Goal: Task Accomplishment & Management: Use online tool/utility

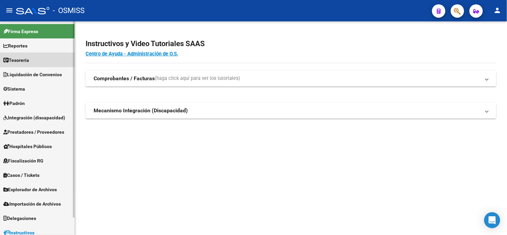
click at [46, 60] on link "Tesorería" at bounding box center [37, 60] width 75 height 14
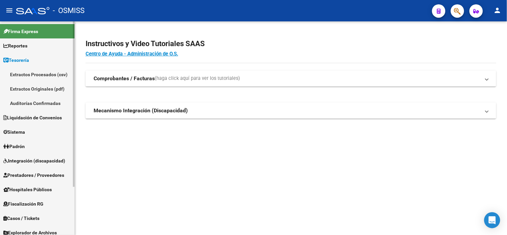
click at [62, 102] on link "Auditorías Confirmadas" at bounding box center [37, 103] width 75 height 14
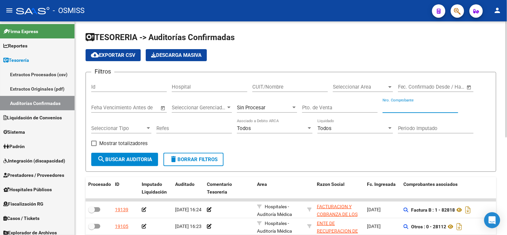
click at [392, 109] on input "Nro. Comprobante" at bounding box center [421, 108] width 76 height 6
type input "5918"
click at [106, 164] on button "search Buscar Auditoria" at bounding box center [124, 159] width 67 height 13
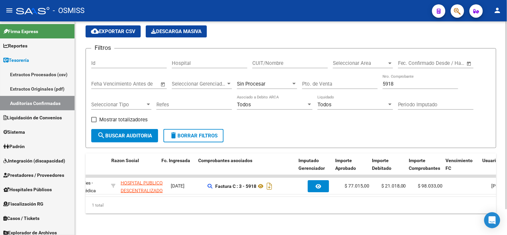
scroll to position [0, 205]
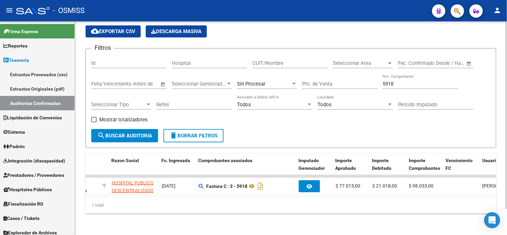
click at [261, 81] on span "Sin Procesar" at bounding box center [251, 84] width 28 height 6
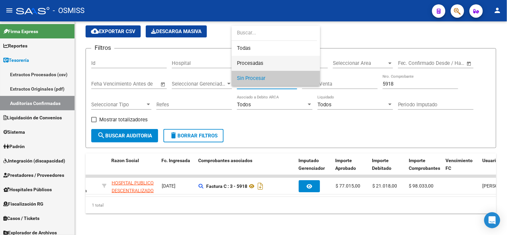
click at [268, 61] on span "Procesadas" at bounding box center [276, 63] width 78 height 15
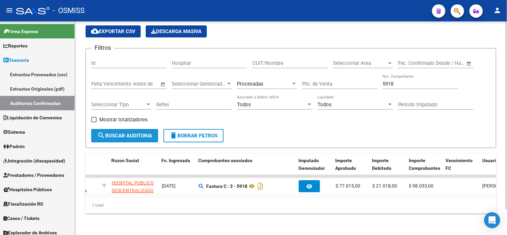
click at [131, 133] on span "search Buscar Auditoria" at bounding box center [124, 136] width 55 height 6
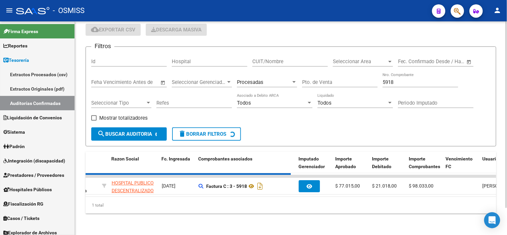
checkbox input "true"
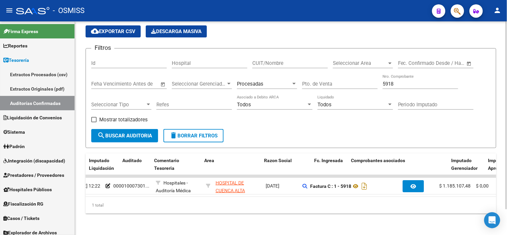
scroll to position [0, 0]
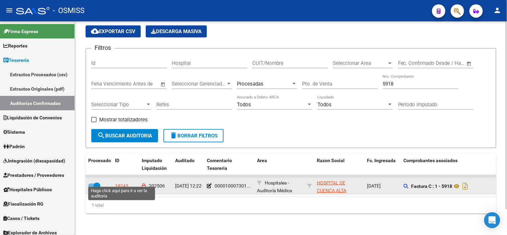
click at [124, 182] on div "18243" at bounding box center [121, 186] width 13 height 8
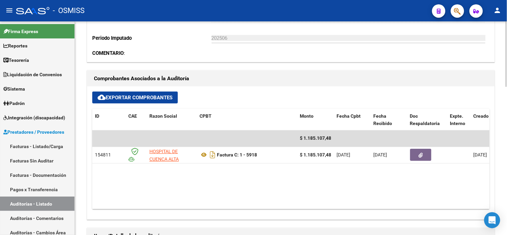
scroll to position [223, 0]
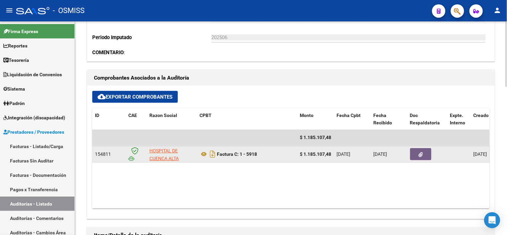
click at [417, 154] on button "button" at bounding box center [420, 154] width 21 height 12
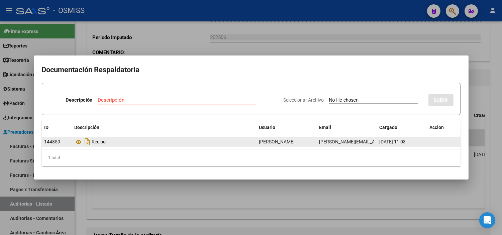
click at [74, 143] on datatable-body-cell "Recibo" at bounding box center [164, 142] width 185 height 10
click at [77, 142] on icon at bounding box center [79, 142] width 9 height 8
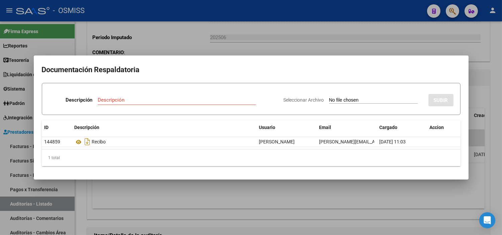
click at [149, 195] on div at bounding box center [251, 117] width 502 height 235
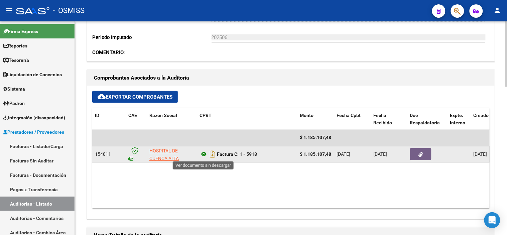
click at [204, 156] on icon at bounding box center [204, 154] width 9 height 8
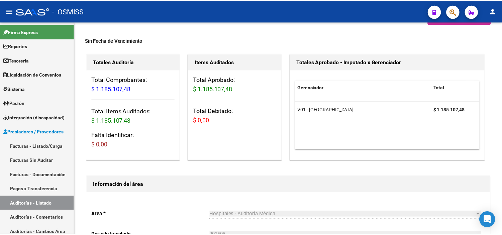
scroll to position [0, 0]
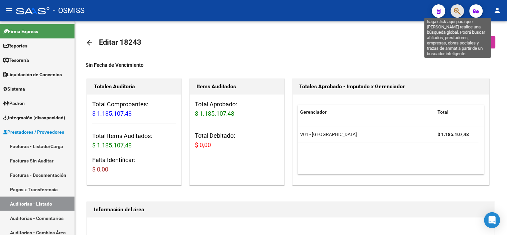
click at [456, 9] on icon "button" at bounding box center [457, 11] width 7 height 8
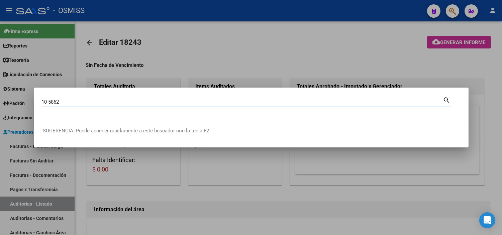
type input "10-5862"
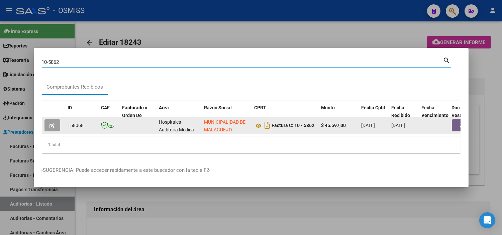
click at [58, 125] on button "button" at bounding box center [52, 125] width 16 height 12
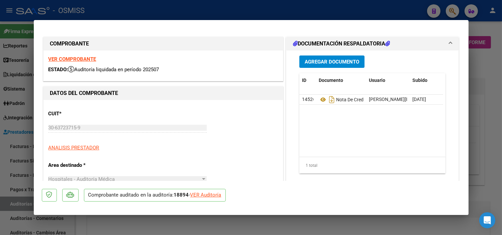
type input "[DATE]"
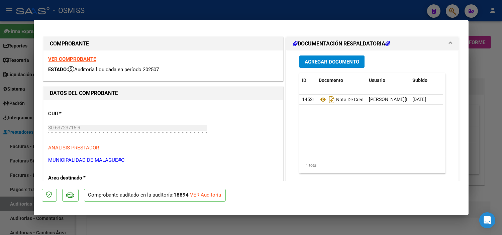
click at [210, 191] on div "VER Auditoría" at bounding box center [205, 195] width 31 height 8
type input "$ 0,00"
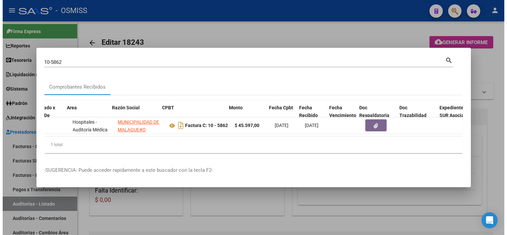
scroll to position [0, 95]
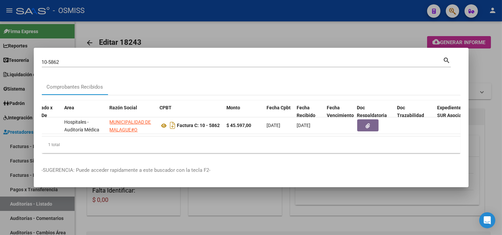
click at [179, 27] on div at bounding box center [251, 117] width 502 height 235
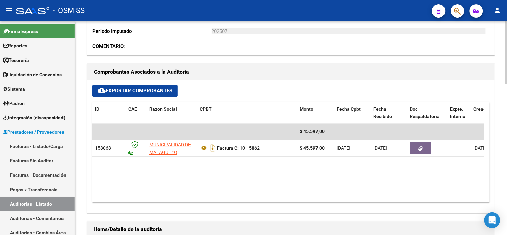
scroll to position [260, 0]
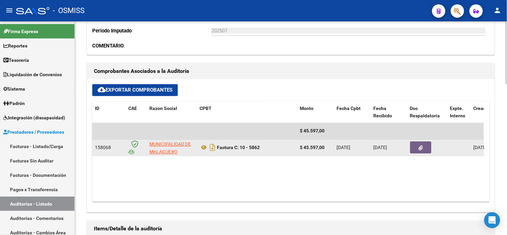
click at [421, 149] on icon "button" at bounding box center [421, 148] width 4 height 5
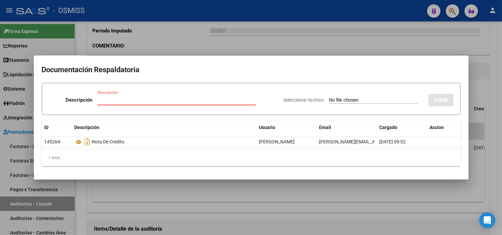
click at [346, 101] on input "Seleccionar Archivo" at bounding box center [373, 100] width 89 height 6
type input "C:\fakepath\FC 5862 MUNICIPALIDAD DE MALAGUEÑO FC 1045.pdf"
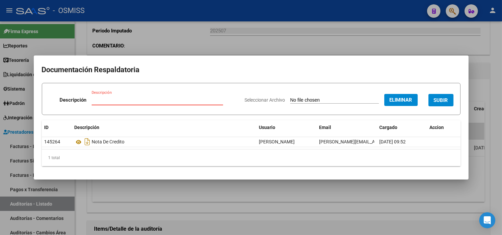
click at [148, 97] on input "Descripción" at bounding box center [157, 100] width 131 height 6
type input "RECIBO"
click at [435, 99] on span "SUBIR" at bounding box center [441, 100] width 14 height 6
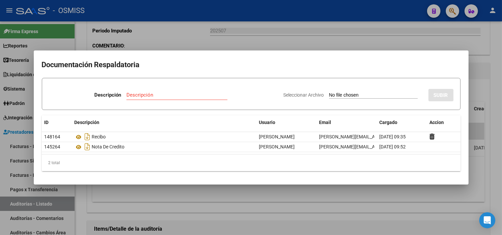
click at [211, 199] on div at bounding box center [251, 117] width 502 height 235
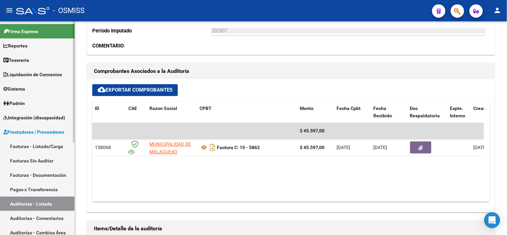
click at [41, 147] on link "Facturas - Listado/Carga" at bounding box center [37, 146] width 75 height 14
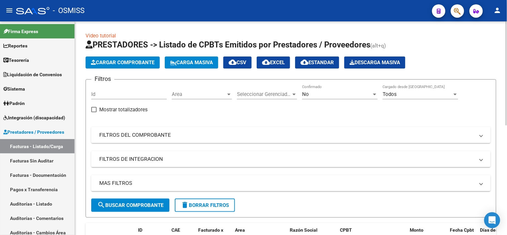
click at [282, 134] on mat-panel-title "FILTROS DEL COMPROBANTE" at bounding box center [286, 134] width 375 height 7
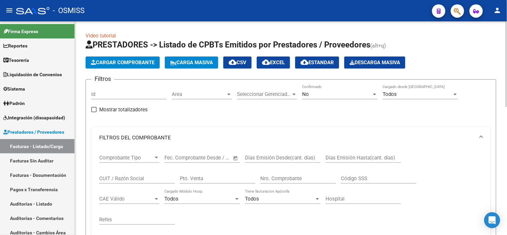
click at [282, 134] on mat-expansion-panel-header "FILTROS DEL COMPROBANTE" at bounding box center [290, 137] width 399 height 21
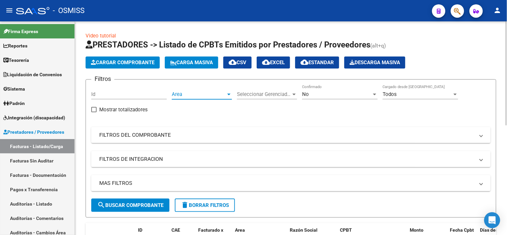
click at [203, 96] on span "Area" at bounding box center [199, 94] width 54 height 6
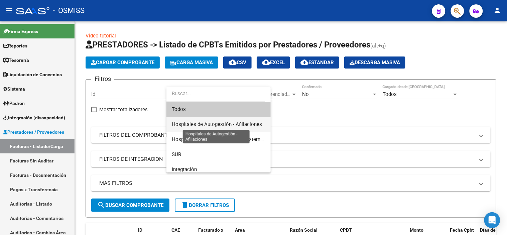
click at [205, 122] on span "Hospitales de Autogestión - Afiliaciones" at bounding box center [217, 124] width 90 height 6
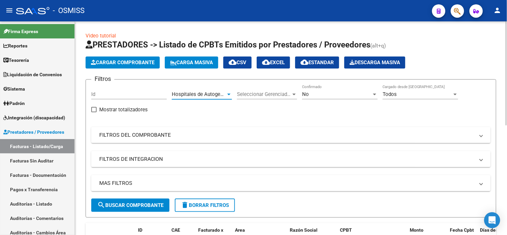
click at [335, 99] on div "No Confirmado" at bounding box center [340, 92] width 76 height 14
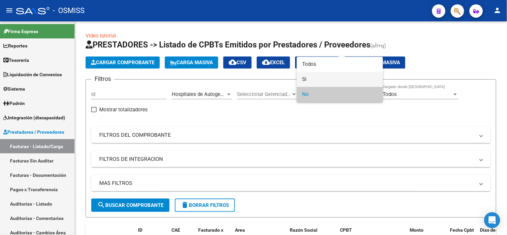
click at [332, 81] on span "Si" at bounding box center [340, 79] width 76 height 15
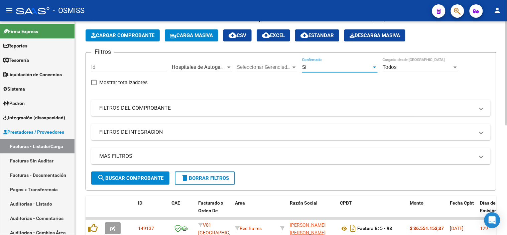
scroll to position [37, 0]
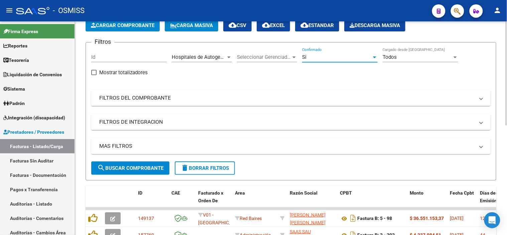
click at [227, 152] on mat-expansion-panel-header "MAS FILTROS" at bounding box center [290, 146] width 399 height 16
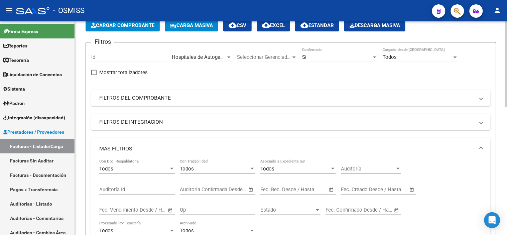
click at [303, 191] on input "text" at bounding box center [304, 190] width 32 height 6
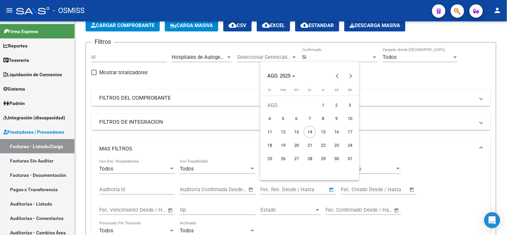
click at [299, 129] on span "13" at bounding box center [296, 132] width 12 height 12
type input "[DATE]"
click at [299, 129] on span "13" at bounding box center [296, 132] width 12 height 12
type input "[DATE]"
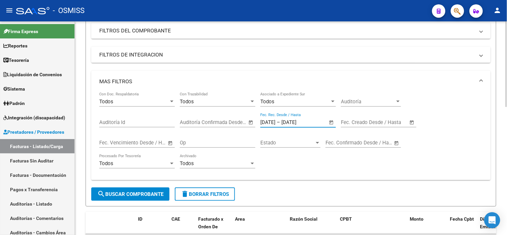
scroll to position [111, 0]
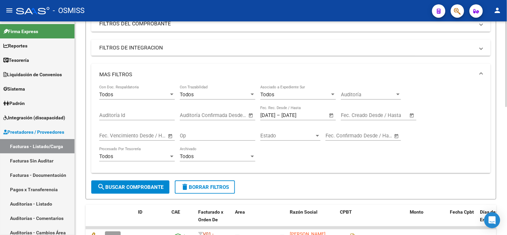
click at [142, 197] on form "Filtros Id Hospitales de Autogestión - Afiliaciones Area Seleccionar Gerenciado…" at bounding box center [291, 84] width 411 height 232
click at [145, 188] on span "search Buscar Comprobante" at bounding box center [130, 187] width 66 height 6
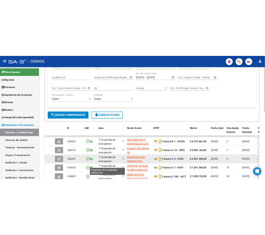
scroll to position [37, 0]
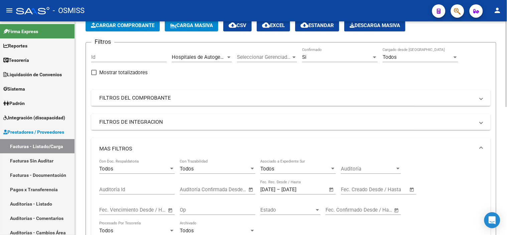
click at [281, 25] on span "cloud_download EXCEL" at bounding box center [273, 25] width 23 height 6
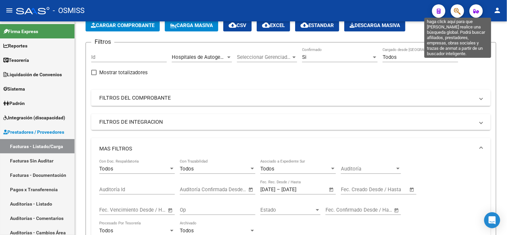
click at [456, 13] on icon "button" at bounding box center [457, 11] width 7 height 8
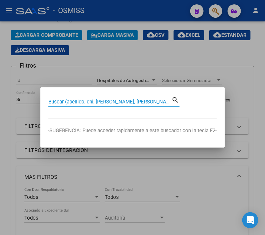
click at [57, 101] on input "Buscar (apellido, dni, [PERSON_NAME], [PERSON_NAME], cuit, obra social)" at bounding box center [110, 102] width 124 height 6
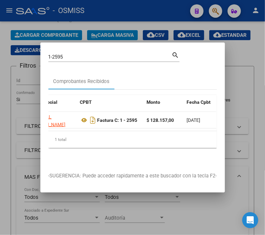
scroll to position [0, 178]
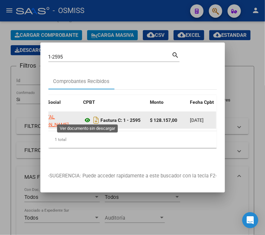
click at [88, 118] on icon at bounding box center [88, 120] width 9 height 8
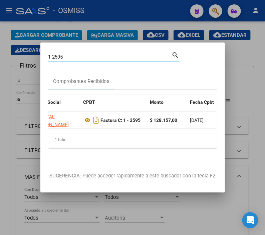
drag, startPoint x: 69, startPoint y: 52, endPoint x: 8, endPoint y: 50, distance: 60.9
click at [8, 50] on div "1-2595 Buscar (apellido, dni, cuil, nro traspaso, cuit, obra social) search Com…" at bounding box center [132, 117] width 265 height 235
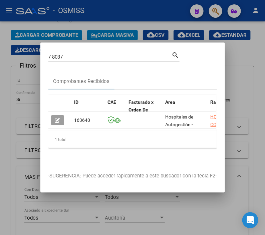
click at [58, 127] on datatable-body "163640 Hospitales de Autogestión - Afiliaciones HOSPITAL DE ALTA COMPLEJIDAD EN…" at bounding box center [132, 121] width 168 height 19
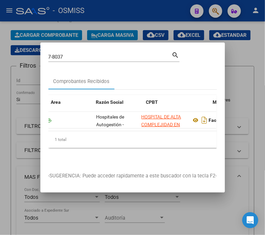
scroll to position [0, 115]
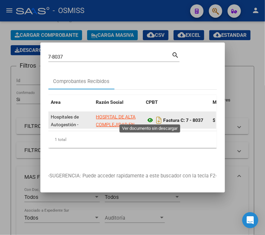
click at [153, 117] on icon at bounding box center [150, 120] width 9 height 8
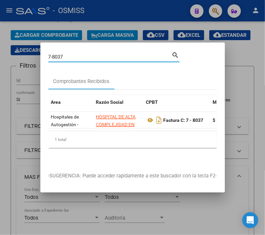
drag, startPoint x: 74, startPoint y: 53, endPoint x: 14, endPoint y: 43, distance: 61.2
click at [14, 43] on div "7-8037 Buscar (apellido, dni, cuil, nro traspaso, cuit, obra social) search Com…" at bounding box center [132, 117] width 265 height 235
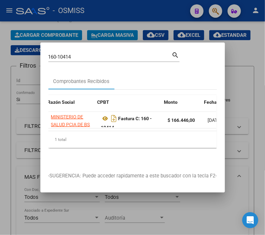
scroll to position [0, 178]
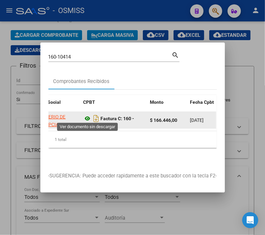
click at [86, 116] on icon at bounding box center [88, 118] width 9 height 8
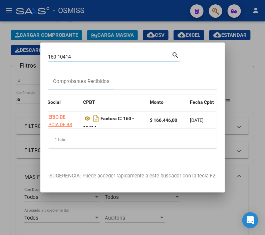
drag, startPoint x: 79, startPoint y: 51, endPoint x: 36, endPoint y: 53, distance: 42.9
click at [36, 53] on div "160-10414 Buscar (apellido, dni, cuil, nro traspaso, cuit, obra social) search …" at bounding box center [132, 117] width 265 height 235
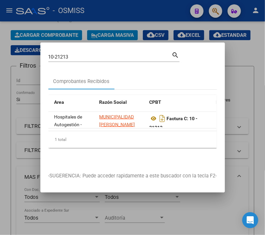
scroll to position [0, 122]
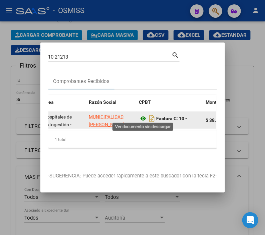
click at [142, 118] on icon at bounding box center [143, 118] width 9 height 8
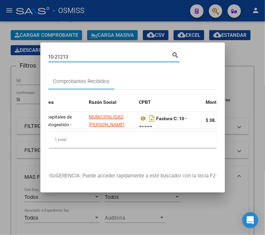
drag, startPoint x: 72, startPoint y: 54, endPoint x: 61, endPoint y: 54, distance: 10.7
click at [61, 54] on input "10-21213" at bounding box center [110, 57] width 124 height 6
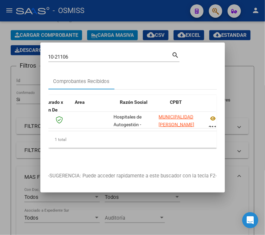
scroll to position [0, 101]
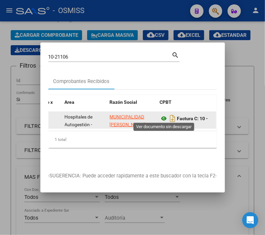
click at [163, 117] on icon at bounding box center [164, 118] width 9 height 8
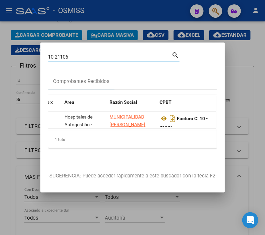
drag, startPoint x: 79, startPoint y: 54, endPoint x: 62, endPoint y: 54, distance: 17.1
click at [62, 54] on input "10-21106" at bounding box center [110, 57] width 124 height 6
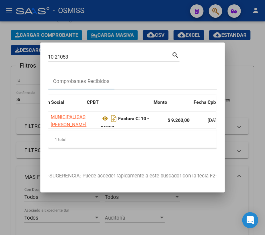
scroll to position [0, 178]
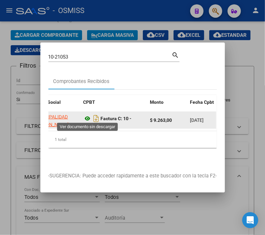
click at [88, 116] on icon at bounding box center [88, 118] width 9 height 8
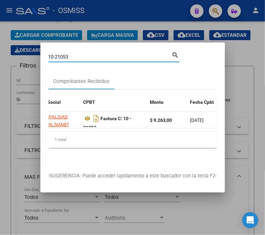
drag, startPoint x: 77, startPoint y: 55, endPoint x: 65, endPoint y: 55, distance: 12.4
click at [65, 55] on input "10-21053" at bounding box center [110, 57] width 124 height 6
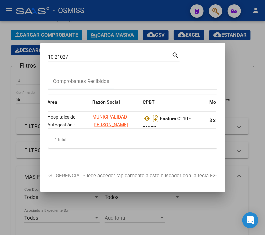
scroll to position [0, 129]
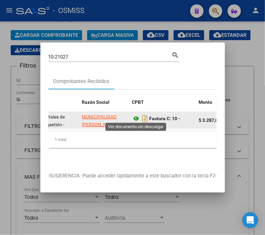
click at [134, 116] on icon at bounding box center [136, 118] width 9 height 8
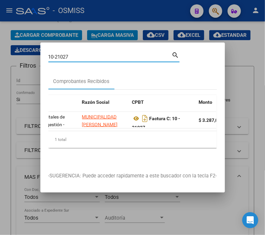
drag, startPoint x: 72, startPoint y: 54, endPoint x: 54, endPoint y: 54, distance: 18.1
click at [54, 54] on input "10-21027" at bounding box center [110, 57] width 124 height 6
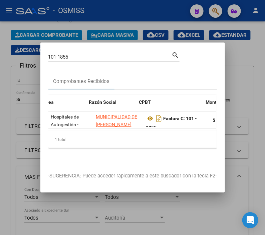
scroll to position [0, 135]
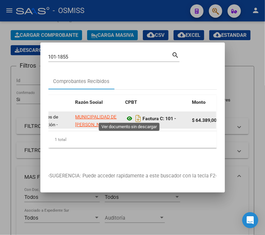
click at [129, 114] on icon at bounding box center [130, 118] width 9 height 8
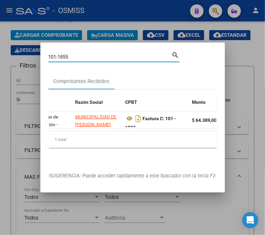
drag, startPoint x: 72, startPoint y: 55, endPoint x: 49, endPoint y: 54, distance: 23.5
click at [49, 54] on input "101-1855" at bounding box center [110, 57] width 124 height 6
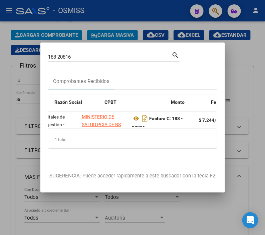
scroll to position [0, 160]
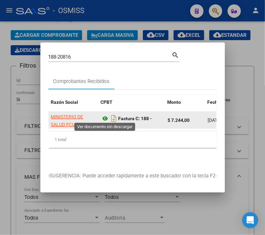
click at [102, 116] on icon at bounding box center [105, 118] width 9 height 8
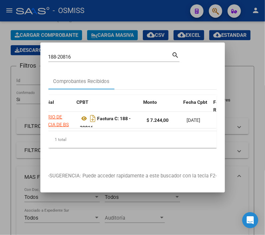
scroll to position [0, 191]
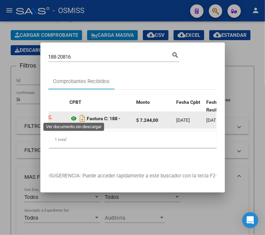
click at [72, 115] on icon at bounding box center [74, 118] width 9 height 8
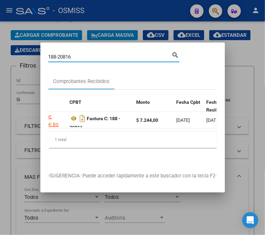
click at [85, 54] on input "188-20816" at bounding box center [110, 57] width 124 height 6
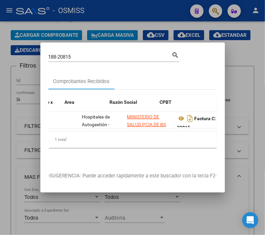
scroll to position [0, 104]
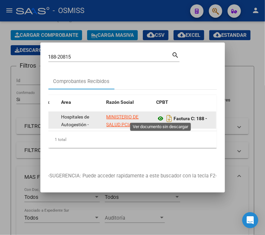
click at [163, 116] on icon at bounding box center [161, 118] width 9 height 8
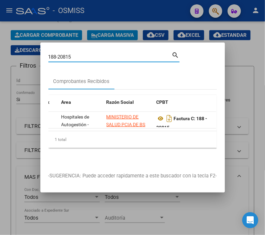
click at [84, 54] on input "188-20815" at bounding box center [110, 57] width 124 height 6
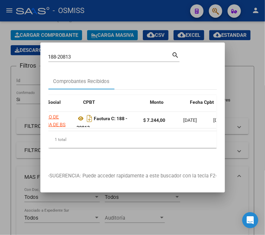
scroll to position [0, 178]
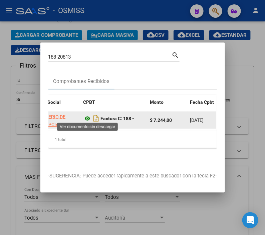
click at [87, 114] on icon at bounding box center [88, 118] width 9 height 8
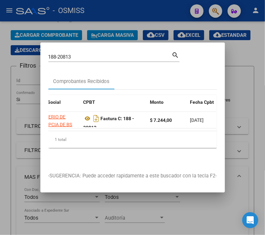
click at [89, 54] on input "188-20813" at bounding box center [110, 57] width 124 height 6
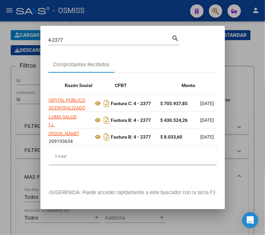
scroll to position [0, 146]
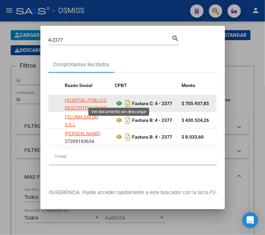
click at [121, 102] on icon at bounding box center [119, 103] width 9 height 8
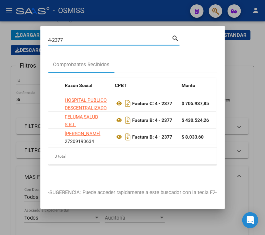
drag, startPoint x: 68, startPoint y: 38, endPoint x: -6, endPoint y: 38, distance: 74.5
click at [0, 38] on html "menu - OSMISS person Firma Express Reportes Ingresos Percibidos Análisis de tod…" at bounding box center [132, 117] width 265 height 235
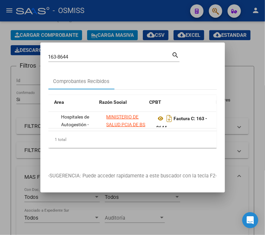
scroll to position [0, 122]
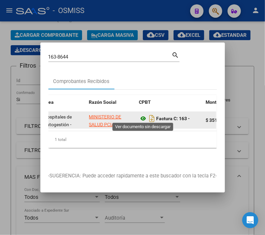
click at [145, 115] on icon at bounding box center [143, 118] width 9 height 8
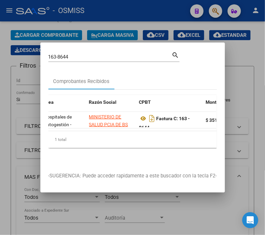
click at [89, 54] on input "163-8644" at bounding box center [110, 57] width 124 height 6
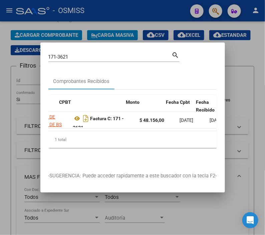
scroll to position [0, 202]
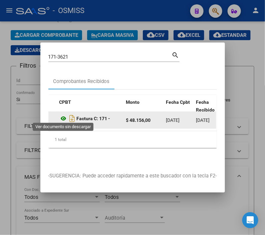
click at [65, 114] on icon at bounding box center [64, 118] width 9 height 8
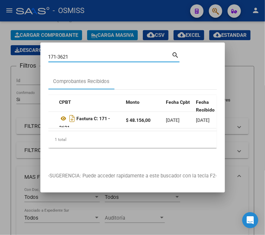
click at [76, 54] on input "171-3621" at bounding box center [110, 57] width 124 height 6
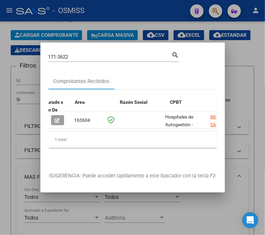
scroll to position [0, 91]
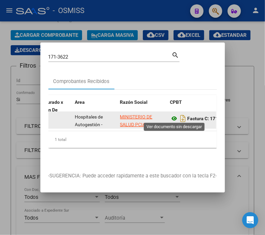
click at [176, 119] on icon at bounding box center [174, 118] width 9 height 8
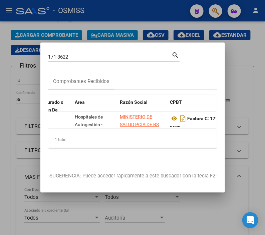
drag, startPoint x: 79, startPoint y: 53, endPoint x: 42, endPoint y: 58, distance: 36.7
click at [42, 58] on mat-dialog-content "171-3622 Buscar (apellido, dni, cuil, nro traspaso, cuit, obra social) search C…" at bounding box center [132, 106] width 185 height 113
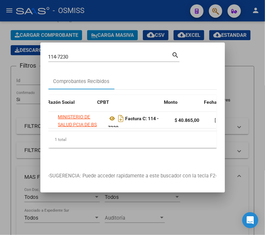
scroll to position [0, 167]
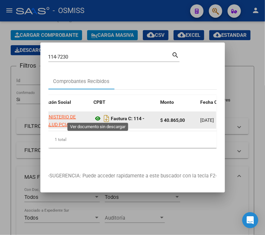
click at [96, 115] on icon at bounding box center [98, 118] width 9 height 8
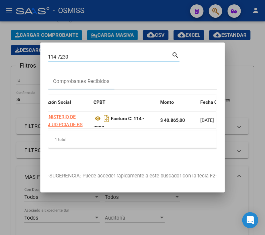
click at [83, 54] on input "114-7230" at bounding box center [110, 57] width 124 height 6
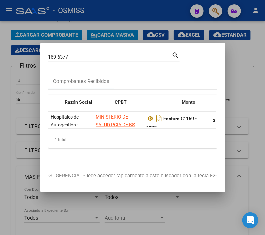
scroll to position [0, 156]
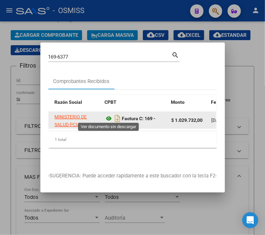
click at [109, 115] on icon at bounding box center [109, 118] width 9 height 8
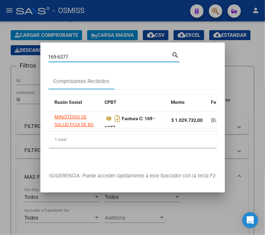
drag, startPoint x: 78, startPoint y: 53, endPoint x: 54, endPoint y: 53, distance: 23.4
click at [54, 54] on input "169-6377" at bounding box center [110, 57] width 124 height 6
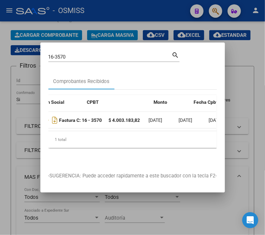
scroll to position [0, 174]
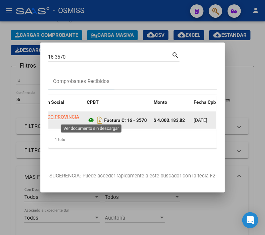
click at [90, 117] on icon at bounding box center [91, 120] width 9 height 8
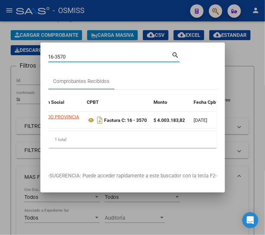
click at [70, 54] on input "16-3570" at bounding box center [110, 57] width 124 height 6
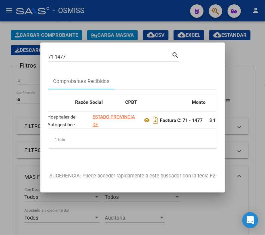
scroll to position [0, 149]
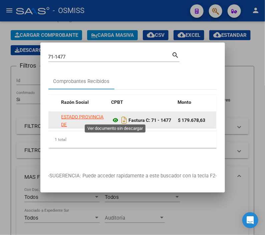
click at [116, 118] on icon at bounding box center [116, 120] width 9 height 8
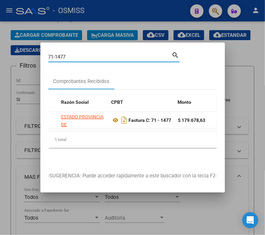
drag, startPoint x: 79, startPoint y: 56, endPoint x: 45, endPoint y: 56, distance: 33.8
click at [45, 56] on mat-dialog-content "71-1477 Buscar (apellido, dni, cuil, nro traspaso, cuit, obra social) search Co…" at bounding box center [132, 106] width 185 height 113
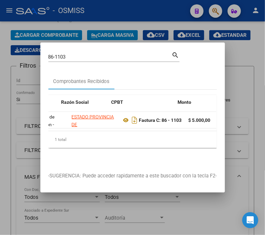
scroll to position [0, 153]
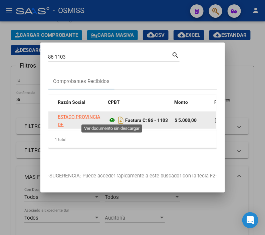
click at [112, 118] on icon at bounding box center [112, 120] width 9 height 8
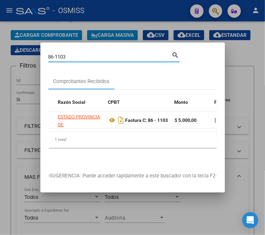
click at [83, 54] on input "86-1103" at bounding box center [110, 57] width 124 height 6
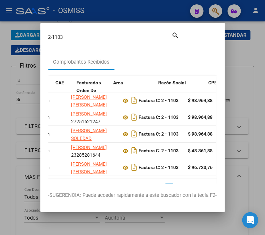
scroll to position [0, 52]
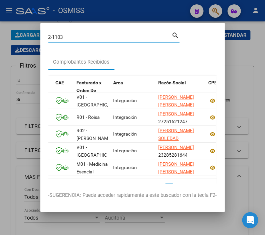
drag, startPoint x: 48, startPoint y: 35, endPoint x: 41, endPoint y: 35, distance: 7.0
click at [41, 35] on mat-dialog-content "2-1103 Buscar (apellido, dni, cuil, nro traspaso, cuit, obra social) search Com…" at bounding box center [132, 107] width 185 height 152
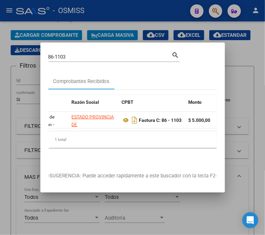
scroll to position [0, 163]
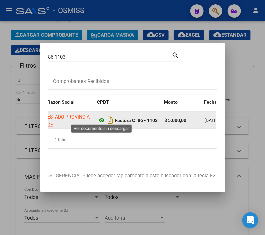
click at [100, 117] on icon at bounding box center [102, 120] width 9 height 8
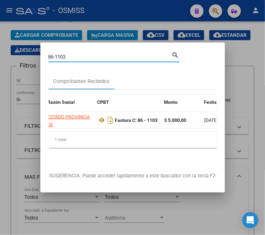
click at [85, 54] on input "86-1103" at bounding box center [110, 57] width 124 height 6
click at [84, 54] on input "86-1103" at bounding box center [110, 57] width 124 height 6
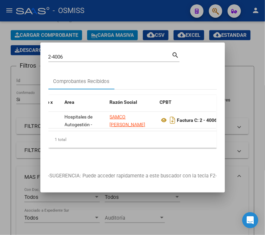
scroll to position [0, 111]
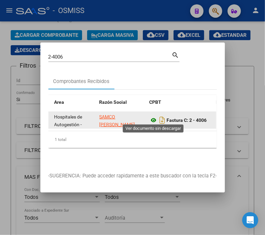
click at [154, 117] on icon at bounding box center [154, 120] width 9 height 8
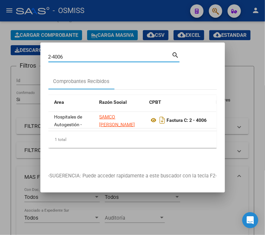
drag, startPoint x: 70, startPoint y: 56, endPoint x: 45, endPoint y: 52, distance: 25.4
click at [45, 52] on mat-dialog-content "2-4006 Buscar (apellido, dni, cuil, nro traspaso, cuit, obra social) search Com…" at bounding box center [132, 106] width 185 height 113
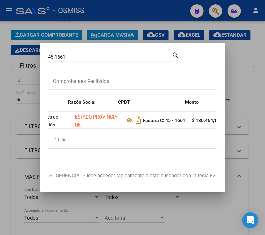
scroll to position [0, 156]
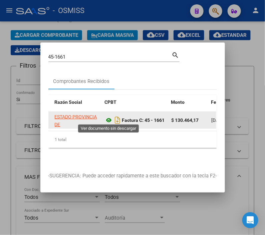
click at [108, 117] on icon at bounding box center [109, 120] width 9 height 8
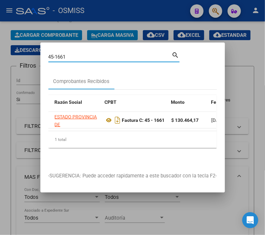
drag, startPoint x: 75, startPoint y: 53, endPoint x: -31, endPoint y: 58, distance: 106.1
click at [0, 58] on html "menu - OSMISS person Firma Express Reportes Ingresos Percibidos Análisis de tod…" at bounding box center [132, 117] width 265 height 235
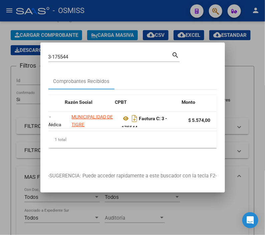
scroll to position [0, 160]
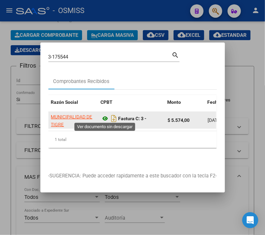
click at [105, 114] on icon at bounding box center [105, 118] width 9 height 8
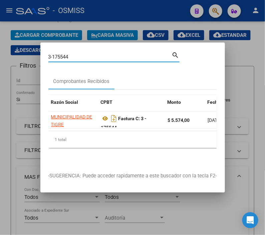
click at [81, 55] on input "3-175544" at bounding box center [110, 57] width 124 height 6
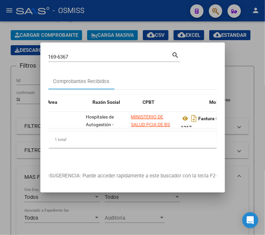
scroll to position [0, 146]
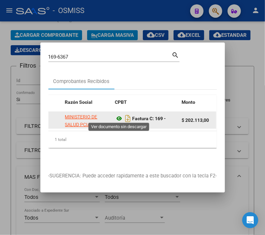
click at [118, 114] on icon at bounding box center [119, 118] width 9 height 8
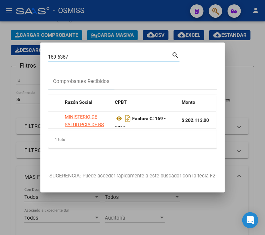
drag, startPoint x: 73, startPoint y: 53, endPoint x: 22, endPoint y: 67, distance: 52.1
click at [22, 67] on div "169-6367 Buscar (apellido, dni, cuil, nro traspaso, cuit, obra social) search C…" at bounding box center [132, 117] width 265 height 235
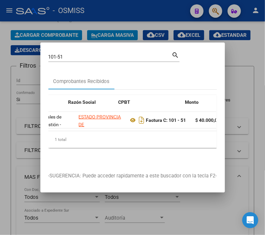
scroll to position [0, 142]
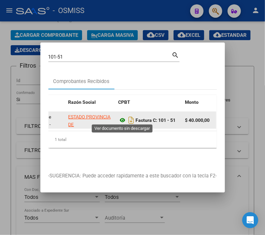
click at [122, 116] on icon at bounding box center [123, 120] width 9 height 8
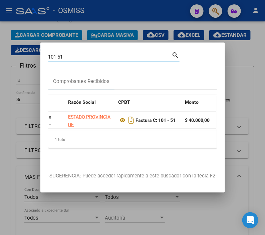
drag, startPoint x: 73, startPoint y: 54, endPoint x: -5, endPoint y: 54, distance: 77.2
click at [0, 54] on html "menu - OSMISS person Firma Express Reportes Ingresos Percibidos Análisis de tod…" at bounding box center [132, 117] width 265 height 235
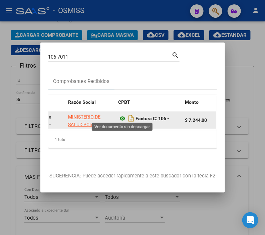
click at [122, 114] on icon at bounding box center [123, 118] width 9 height 8
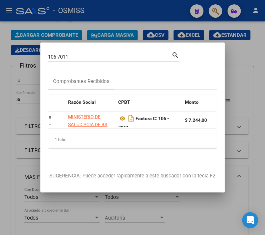
click at [71, 52] on div "106-7011 Buscar (apellido, dni, [PERSON_NAME], nro traspaso, cuit, obra social)" at bounding box center [110, 57] width 124 height 10
click at [73, 54] on input "106-7011" at bounding box center [110, 57] width 124 height 6
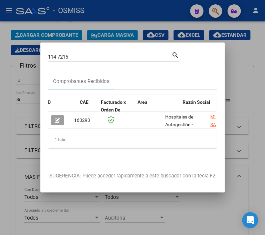
scroll to position [0, 101]
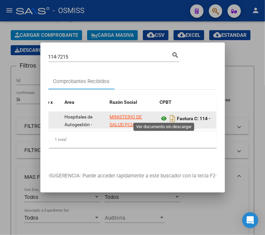
click at [164, 115] on icon at bounding box center [164, 118] width 9 height 8
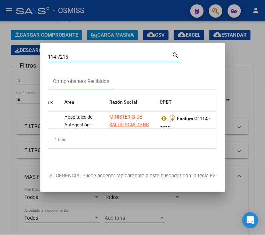
drag, startPoint x: 71, startPoint y: 55, endPoint x: 30, endPoint y: 54, distance: 41.1
click at [30, 54] on div "114-7215 Buscar (apellido, dni, cuil, nro traspaso, cuit, obra social) search C…" at bounding box center [132, 117] width 265 height 235
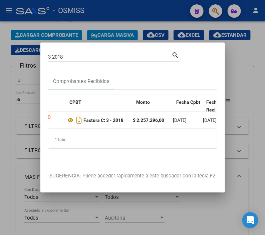
scroll to position [0, 191]
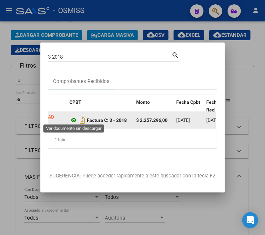
click at [72, 116] on icon at bounding box center [74, 120] width 9 height 8
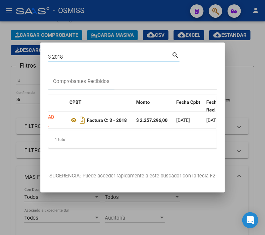
drag, startPoint x: 67, startPoint y: 53, endPoint x: 10, endPoint y: 53, distance: 56.5
click at [10, 53] on div "3-2018 Buscar (apellido, dni, cuil, nro traspaso, cuit, obra social) search Com…" at bounding box center [132, 117] width 265 height 235
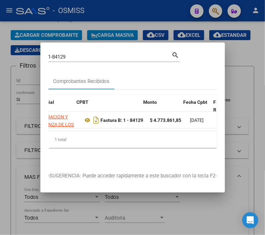
scroll to position [0, 188]
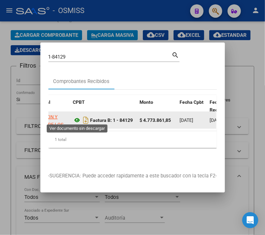
click at [78, 118] on icon at bounding box center [77, 120] width 9 height 8
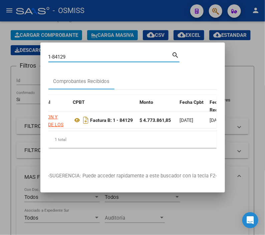
click at [73, 57] on input "1-84129" at bounding box center [110, 57] width 124 height 6
type input "1"
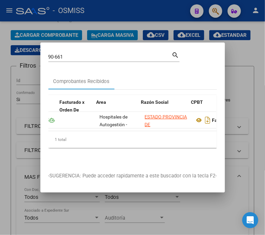
scroll to position [0, 73]
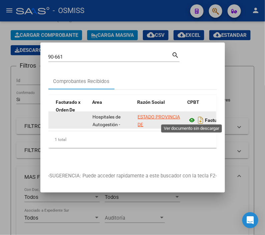
click at [193, 116] on icon at bounding box center [192, 120] width 9 height 8
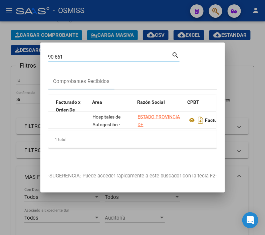
drag, startPoint x: 68, startPoint y: 52, endPoint x: 32, endPoint y: 52, distance: 35.4
click at [32, 52] on div "90-661 Buscar (apellido, dni, cuil, nro traspaso, cuit, obra social) search Com…" at bounding box center [132, 117] width 265 height 235
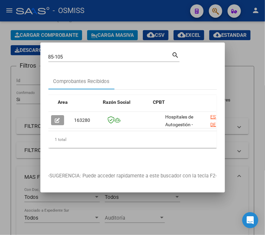
scroll to position [0, 142]
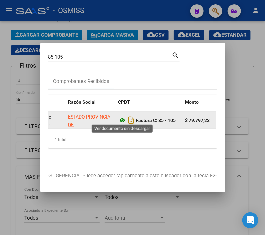
click at [121, 119] on icon at bounding box center [123, 120] width 9 height 8
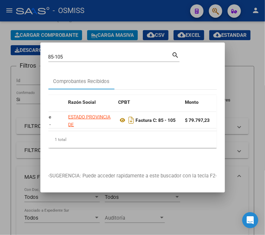
click at [79, 55] on input "85-105" at bounding box center [110, 57] width 124 height 6
type input "8"
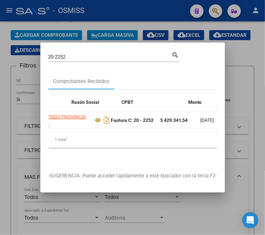
scroll to position [0, 178]
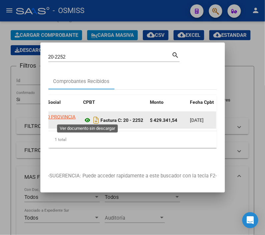
click at [88, 118] on icon at bounding box center [88, 120] width 9 height 8
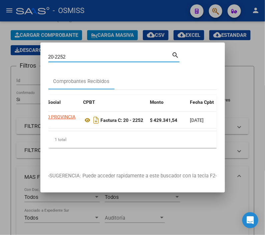
drag, startPoint x: 70, startPoint y: 54, endPoint x: -10, endPoint y: 54, distance: 79.9
click at [0, 54] on html "menu - OSMISS person Firma Express Reportes Ingresos Percibidos Análisis de tod…" at bounding box center [132, 117] width 265 height 235
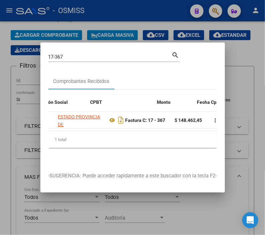
scroll to position [0, 174]
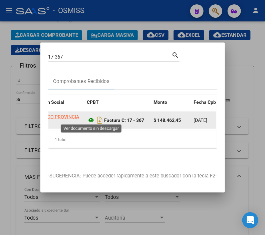
click at [89, 116] on icon at bounding box center [91, 120] width 9 height 8
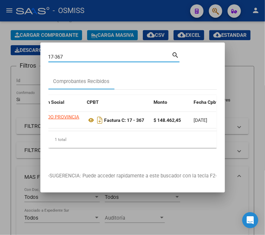
drag, startPoint x: 68, startPoint y: 54, endPoint x: -16, endPoint y: 46, distance: 84.3
click at [0, 46] on html "menu - OSMISS person Firma Express Reportes Ingresos Percibidos Análisis de tod…" at bounding box center [132, 117] width 265 height 235
type input "11-1436"
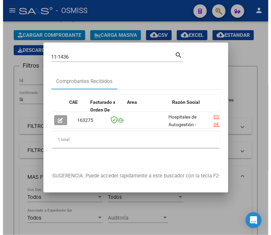
scroll to position [0, 91]
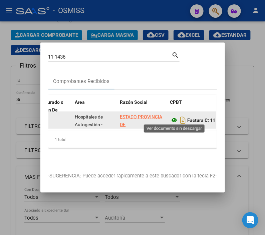
click at [176, 118] on icon at bounding box center [174, 120] width 9 height 8
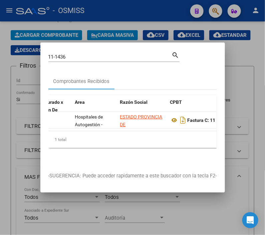
click at [109, 22] on div at bounding box center [132, 117] width 265 height 235
